Goal: Task Accomplishment & Management: Use online tool/utility

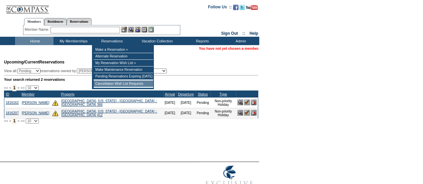
click at [112, 84] on td "Cancellation Wish List Requests" at bounding box center [124, 84] width 60 height 7
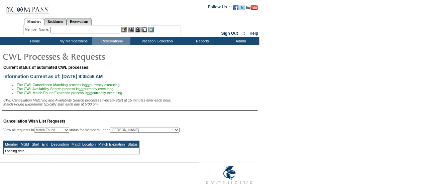
select select "50"
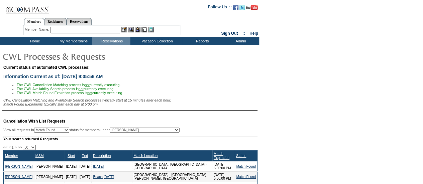
click at [147, 130] on select "All MSMs [PERSON_NAME] Accounting (MSM), Team Admin, IT Group Administrator, Me…" at bounding box center [145, 130] width 70 height 5
select select "-1"
click at [127, 130] on select "All MSMs [PERSON_NAME] Accounting (MSM), Team Admin, IT Group Administrator, Me…" at bounding box center [145, 130] width 70 height 5
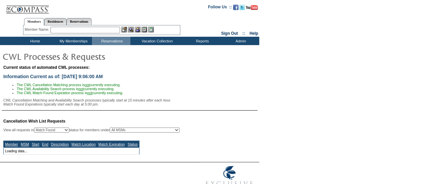
select select "50"
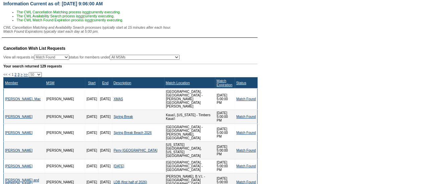
scroll to position [73, 0]
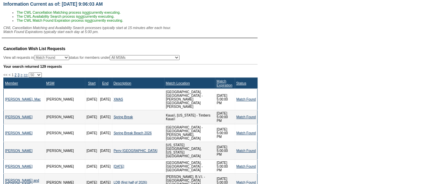
click at [223, 84] on div "Match Expiration" at bounding box center [225, 83] width 17 height 8
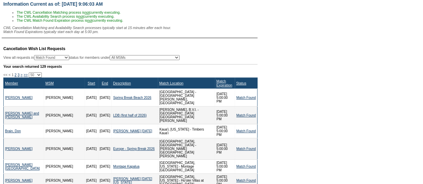
click at [223, 84] on div "Match Expiration" at bounding box center [225, 83] width 17 height 8
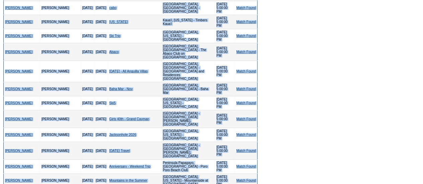
scroll to position [321, 0]
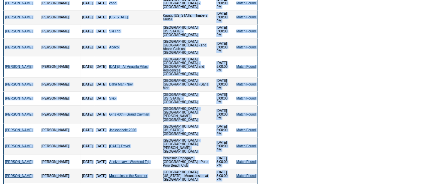
drag, startPoint x: 1, startPoint y: 85, endPoint x: 256, endPoint y: 131, distance: 259.2
copy div "<< < 1 2 3 > >> 10 25 50 100 500 Member MSM Start End Description Match Locatio…"
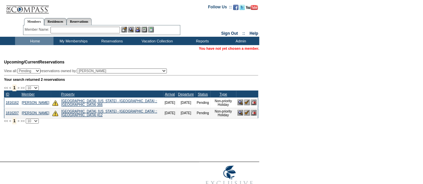
click at [82, 29] on input "text" at bounding box center [86, 30] width 70 height 7
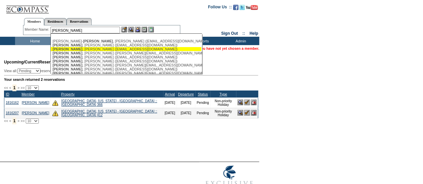
click at [85, 49] on div "Johnson , Andrew (ajohnson@covllc.com)" at bounding box center [126, 49] width 147 height 4
type input "Johnson, Andrew (ajohnson@covllc.com)"
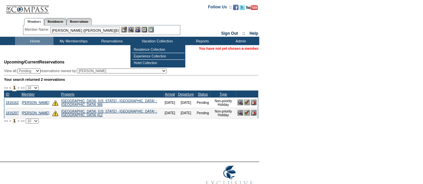
click at [141, 29] on img at bounding box center [138, 30] width 6 height 6
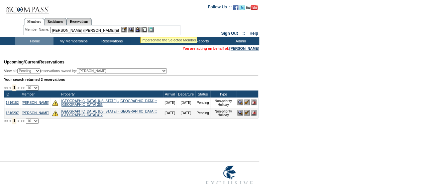
click at [133, 28] on img at bounding box center [131, 30] width 6 height 6
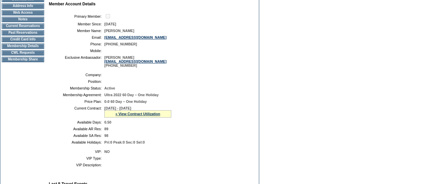
scroll to position [35, 0]
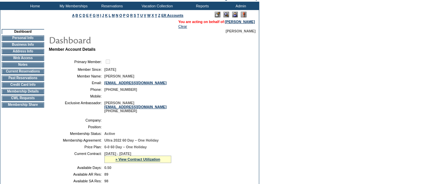
click at [27, 101] on td "CWL Requests" at bounding box center [23, 98] width 43 height 5
